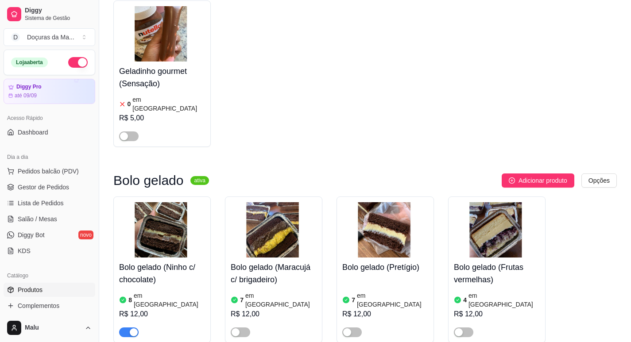
scroll to position [3645, 0]
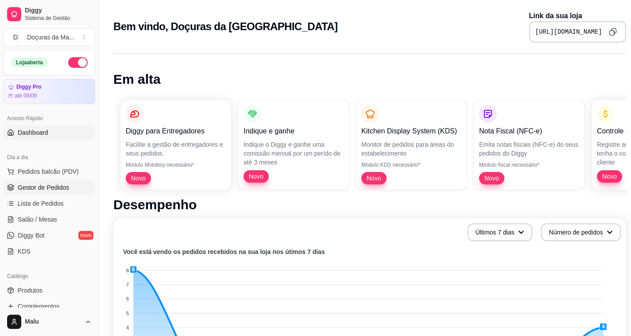
click at [37, 183] on span "Gestor de Pedidos" at bounding box center [43, 187] width 51 height 9
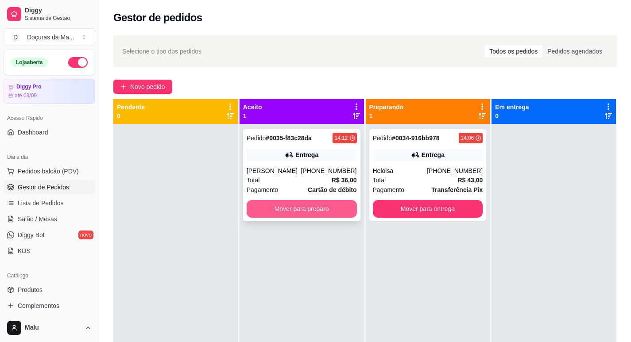
click at [301, 207] on button "Mover para preparo" at bounding box center [302, 209] width 110 height 18
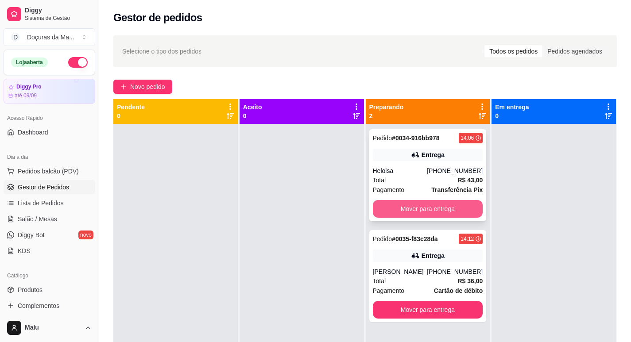
click at [428, 206] on button "Mover para entrega" at bounding box center [428, 209] width 110 height 18
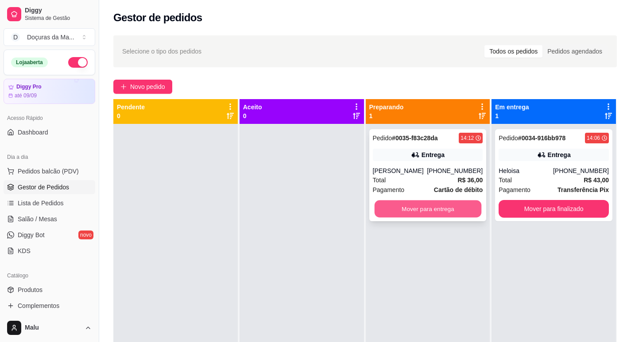
click at [450, 206] on button "Mover para entrega" at bounding box center [427, 209] width 107 height 17
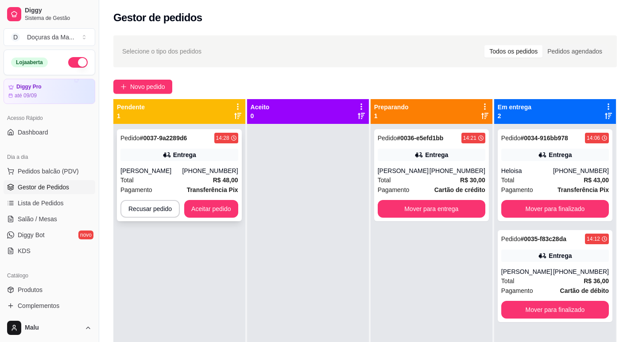
click at [149, 161] on div "Pedido # 0037-9a2289d6 14:28 Entrega [PERSON_NAME] [PHONE_NUMBER] Total R$ 48,0…" at bounding box center [179, 175] width 125 height 92
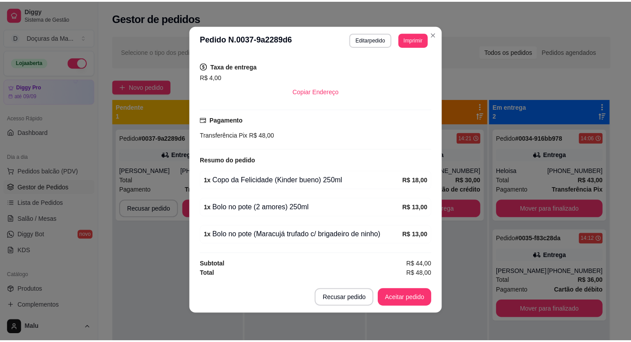
scroll to position [2, 0]
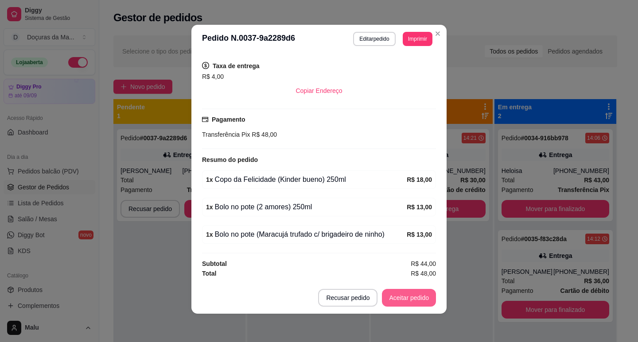
click at [397, 299] on button "Aceitar pedido" at bounding box center [409, 298] width 54 height 18
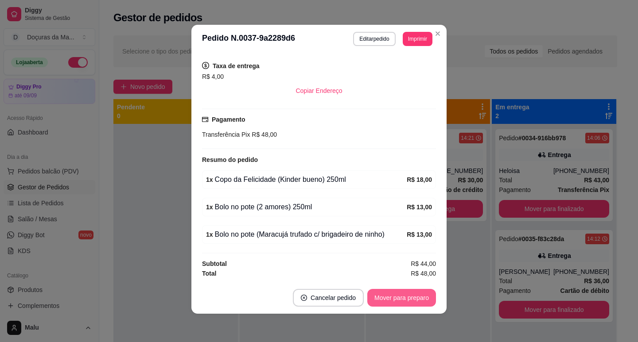
click at [397, 299] on button "Mover para preparo" at bounding box center [401, 298] width 69 height 18
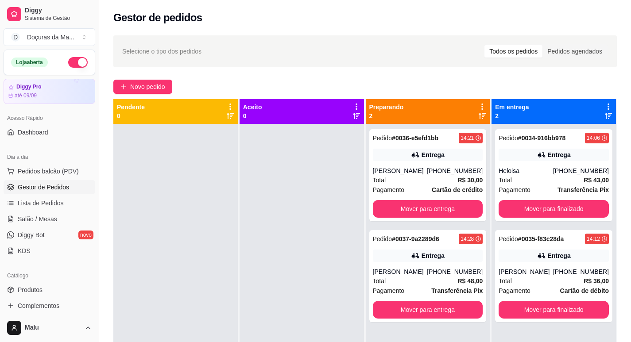
click at [286, 341] on div at bounding box center [302, 295] width 124 height 342
click at [544, 209] on button "Mover para finalizado" at bounding box center [554, 209] width 110 height 18
click at [544, 209] on div "Mover para finalizado" at bounding box center [554, 209] width 110 height 18
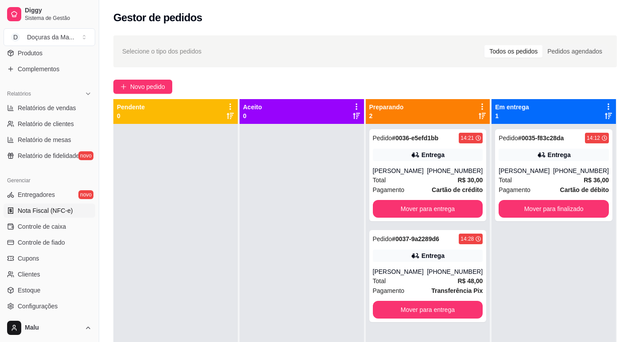
scroll to position [147, 0]
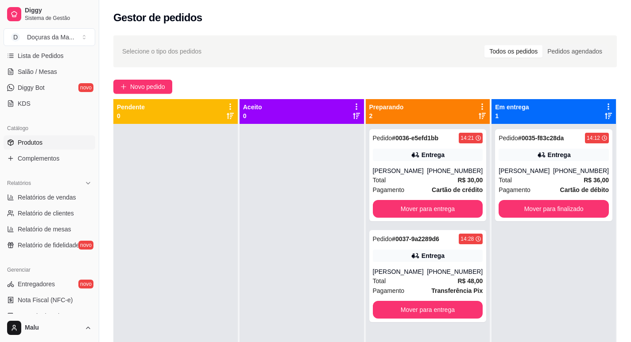
click at [30, 143] on span "Produtos" at bounding box center [30, 142] width 25 height 9
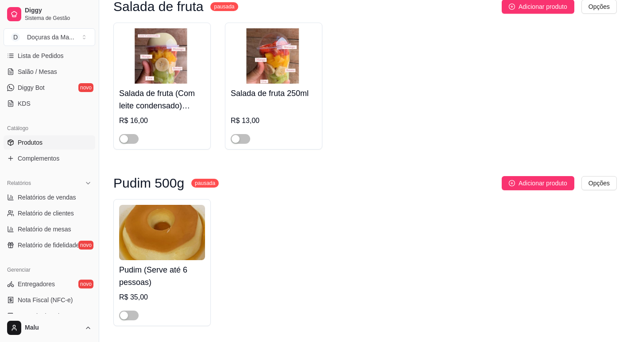
scroll to position [6007, 0]
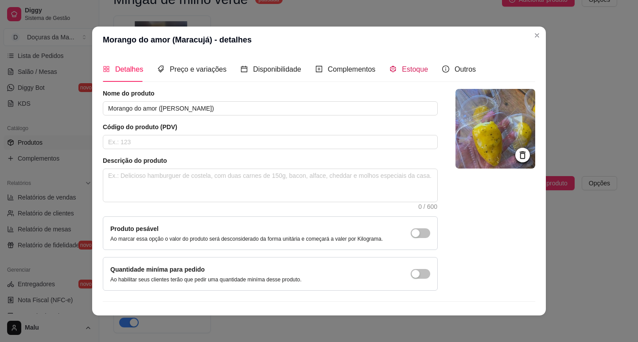
click at [415, 67] on span "Estoque" at bounding box center [415, 70] width 26 height 8
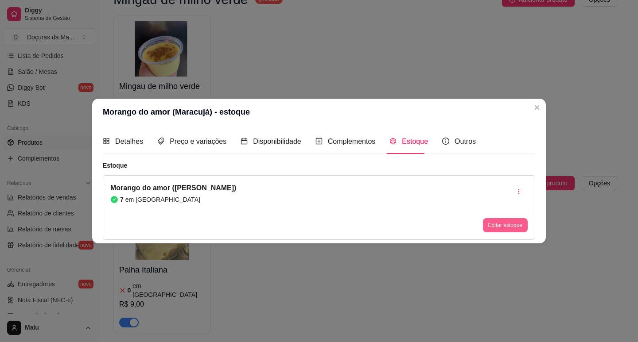
click at [494, 229] on button "Editar estoque" at bounding box center [505, 225] width 45 height 14
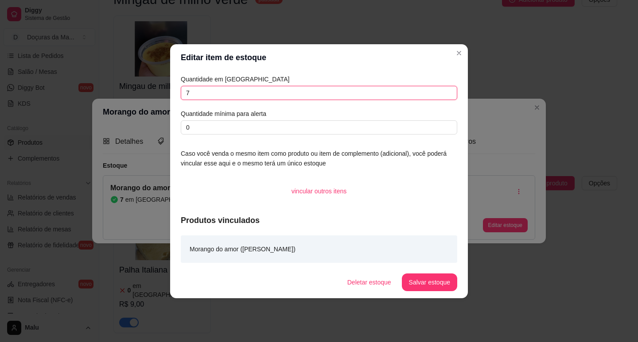
click at [234, 91] on input "7" at bounding box center [319, 93] width 276 height 14
type input "3"
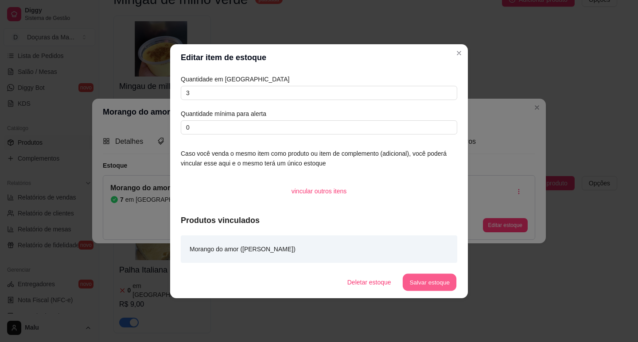
click at [442, 277] on button "Salvar estoque" at bounding box center [429, 282] width 54 height 17
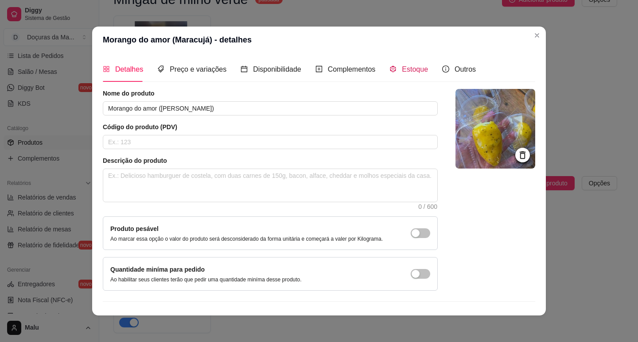
drag, startPoint x: 401, startPoint y: 72, endPoint x: 396, endPoint y: 85, distance: 13.9
click at [402, 72] on span "Estoque" at bounding box center [415, 70] width 26 height 8
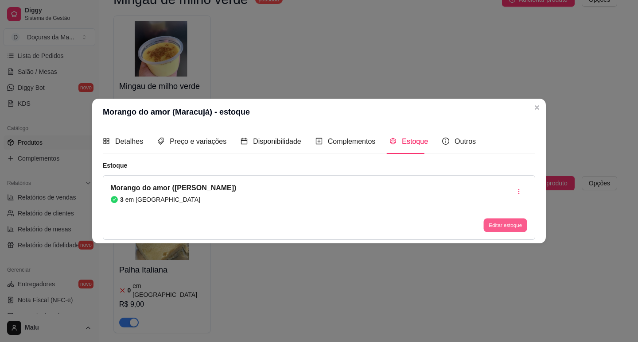
click at [493, 220] on button "Editar estoque" at bounding box center [504, 226] width 43 height 14
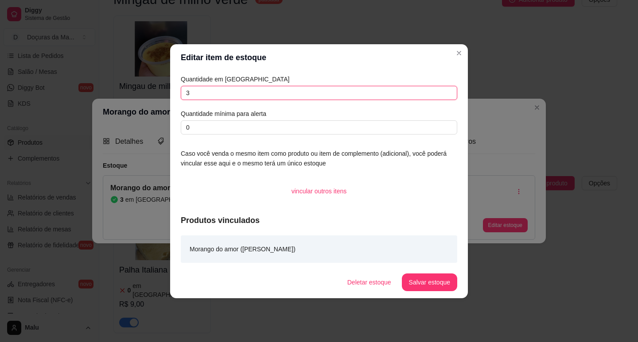
click at [280, 90] on input "3" at bounding box center [319, 93] width 276 height 14
type input "2"
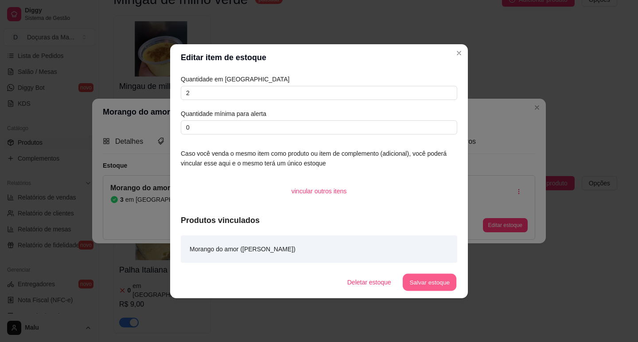
click at [438, 276] on button "Salvar estoque" at bounding box center [429, 282] width 54 height 17
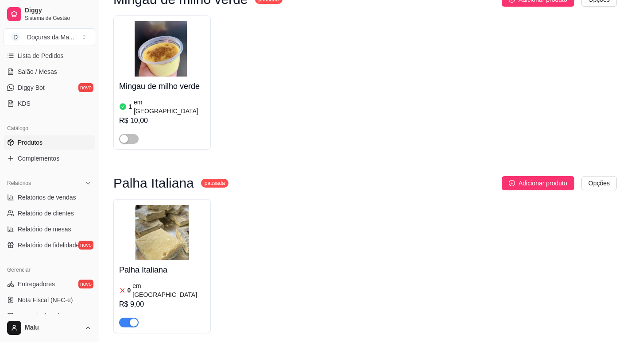
drag, startPoint x: 291, startPoint y: 346, endPoint x: 290, endPoint y: 351, distance: 5.0
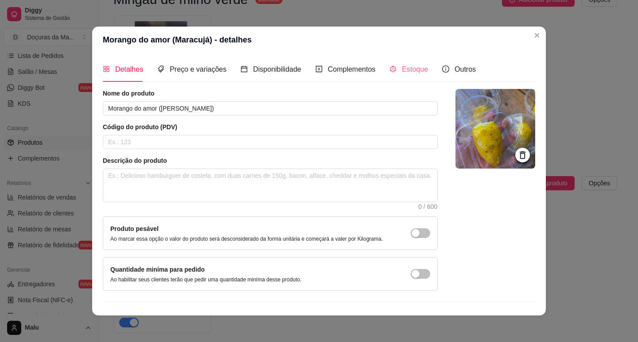
click at [399, 61] on div "Estoque" at bounding box center [408, 69] width 39 height 25
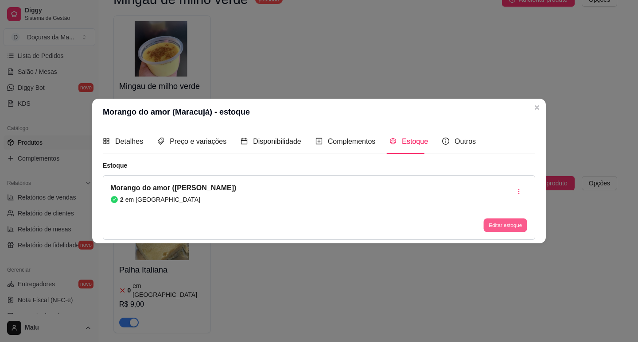
click at [495, 224] on button "Editar estoque" at bounding box center [504, 226] width 43 height 14
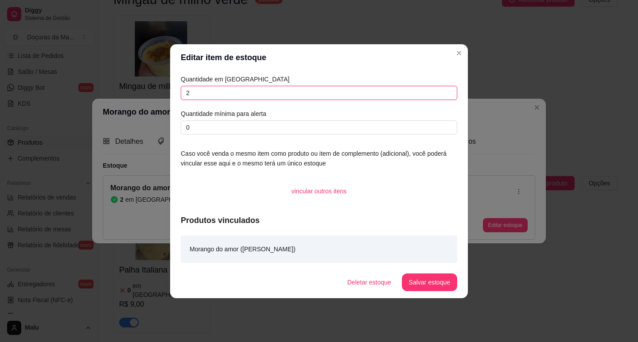
click at [203, 98] on input "2" at bounding box center [319, 93] width 276 height 14
type input "1"
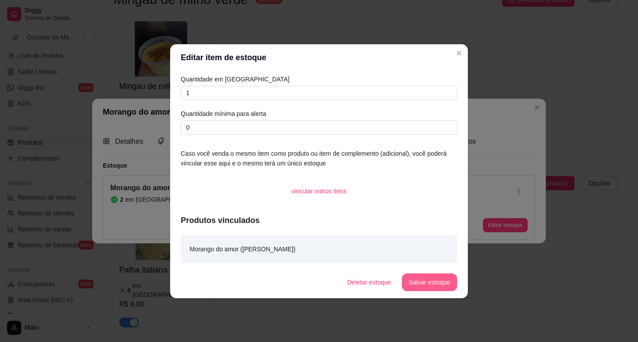
click at [439, 280] on button "Salvar estoque" at bounding box center [429, 283] width 55 height 18
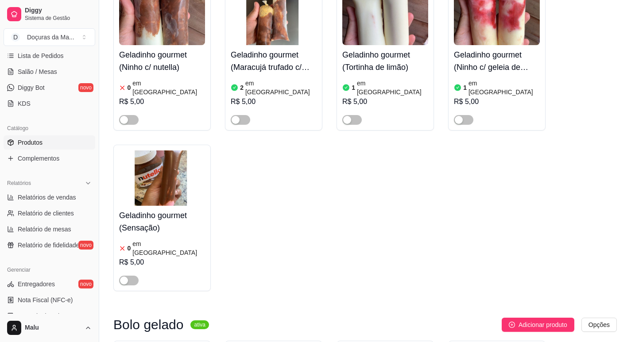
scroll to position [3572, 0]
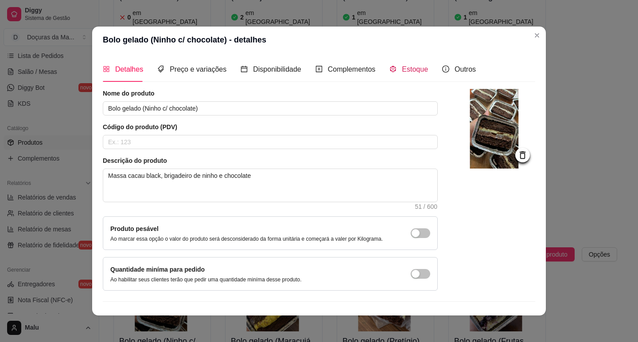
click at [418, 72] on span "Estoque" at bounding box center [415, 70] width 26 height 8
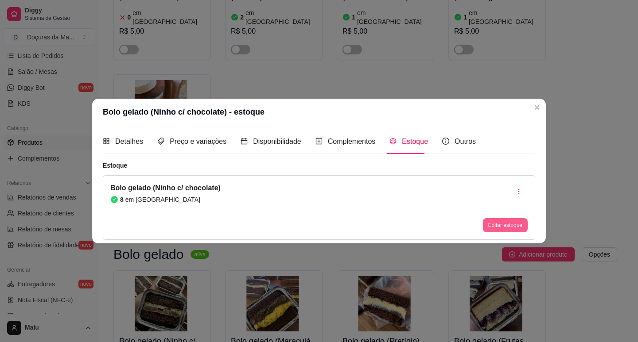
click at [505, 219] on button "Editar estoque" at bounding box center [505, 225] width 45 height 14
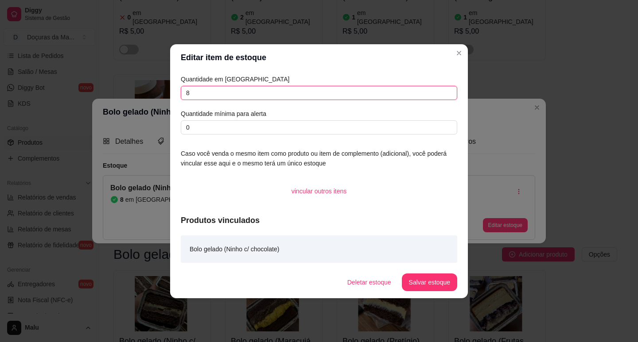
click at [274, 93] on input "8" at bounding box center [319, 93] width 276 height 14
type input "7"
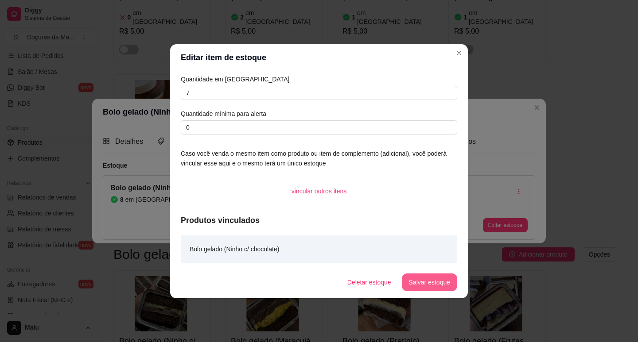
click at [430, 279] on button "Salvar estoque" at bounding box center [429, 283] width 55 height 18
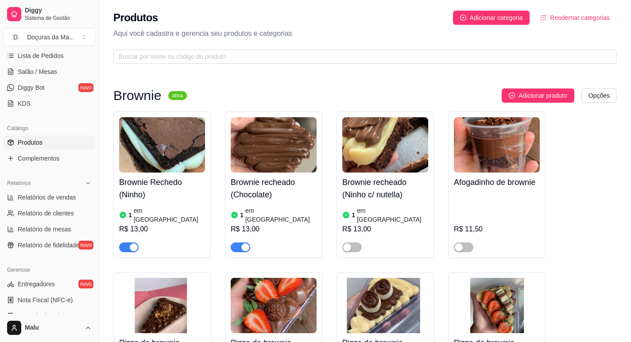
scroll to position [0, 0]
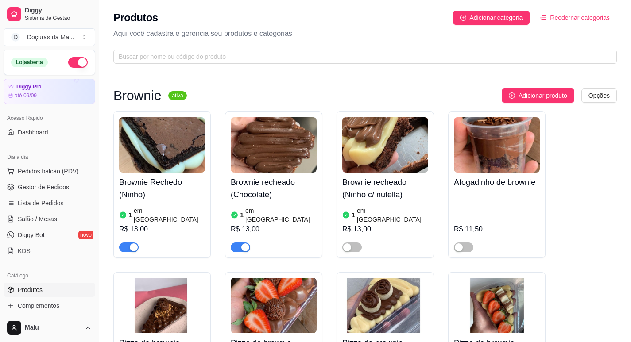
click at [37, 179] on ul "Pedidos balcão (PDV) Gestor de Pedidos Lista de Pedidos Salão / Mesas Diggy Bot…" at bounding box center [50, 211] width 92 height 94
click at [35, 186] on span "Gestor de Pedidos" at bounding box center [43, 187] width 51 height 9
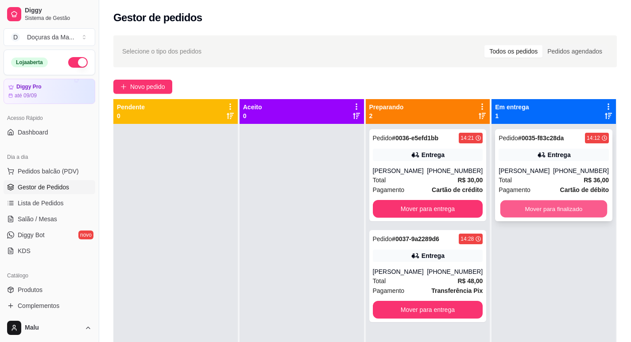
click at [510, 212] on button "Mover para finalizado" at bounding box center [553, 209] width 107 height 17
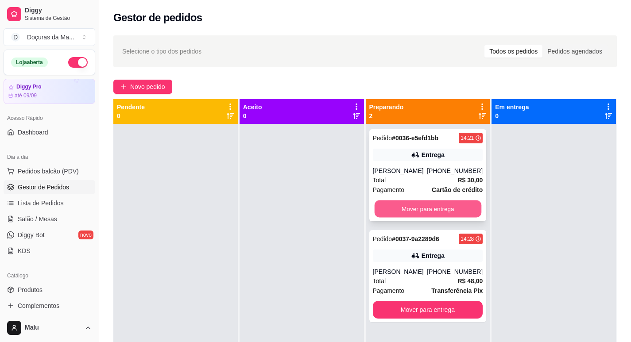
click at [443, 209] on button "Mover para entrega" at bounding box center [427, 209] width 107 height 17
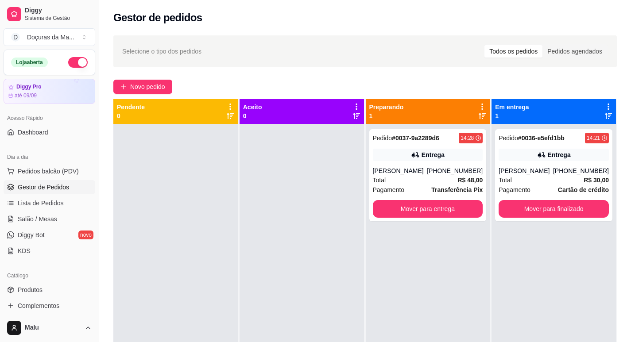
click at [443, 209] on div "Pedido # 0037-9a2289d6 14:28 Entrega [PERSON_NAME] [PHONE_NUMBER] Total R$ 48,0…" at bounding box center [427, 175] width 117 height 92
click at [440, 218] on button "Mover para entrega" at bounding box center [428, 209] width 110 height 18
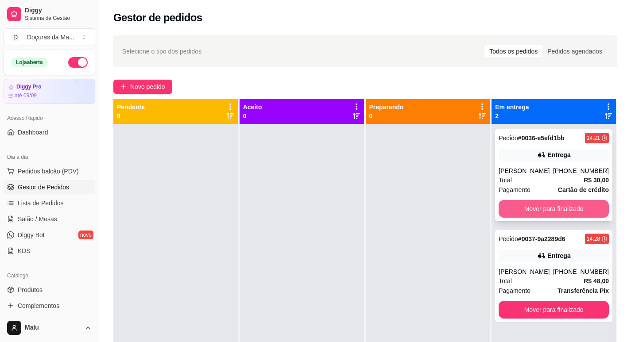
click at [556, 212] on button "Mover para finalizado" at bounding box center [554, 209] width 110 height 18
click at [556, 301] on button "Mover para finalizado" at bounding box center [554, 310] width 110 height 18
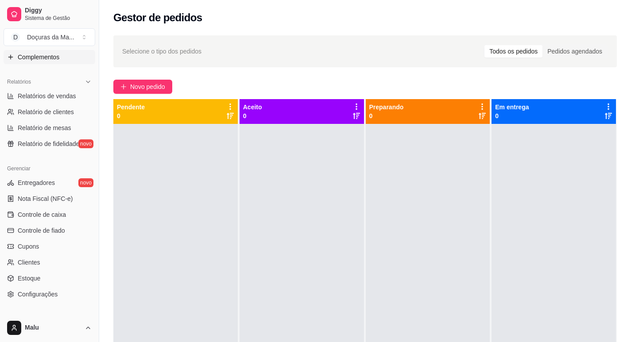
scroll to position [221, 0]
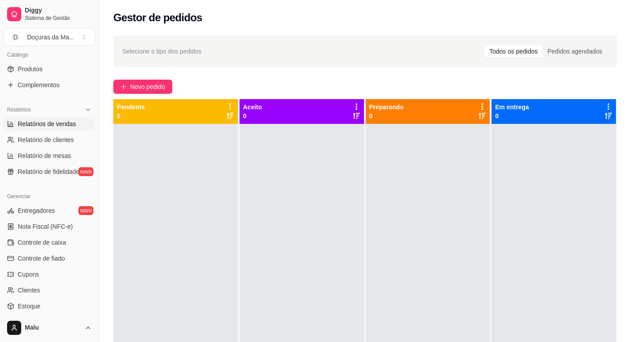
click at [28, 121] on span "Relatórios de vendas" at bounding box center [47, 124] width 58 height 9
select select "ALL"
select select "0"
